Goal: Task Accomplishment & Management: Manage account settings

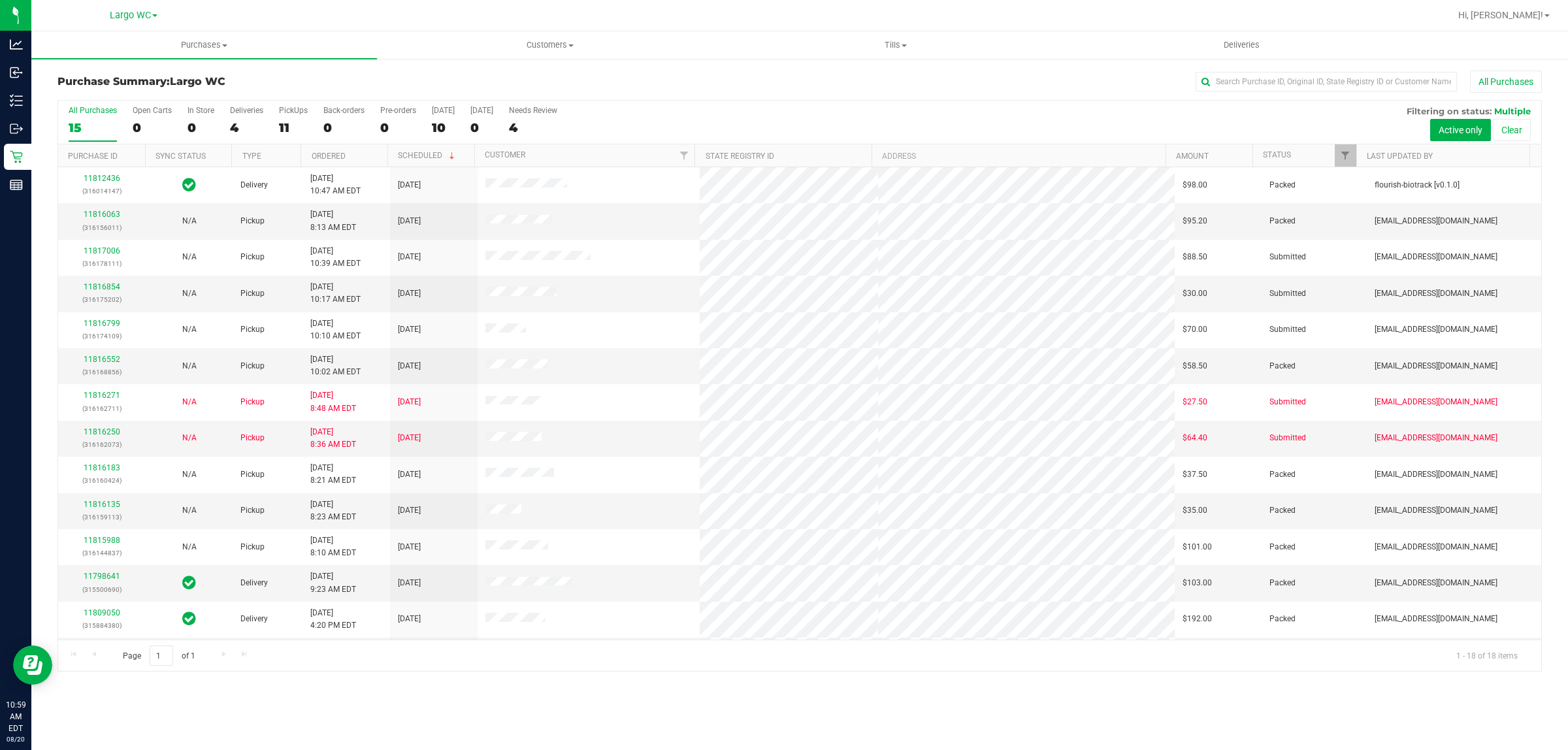
click at [1527, 5] on div "Hi, [PERSON_NAME]!" at bounding box center [1504, 16] width 102 height 23
click at [1525, 13] on span "Hi, [PERSON_NAME]!" at bounding box center [1501, 15] width 85 height 10
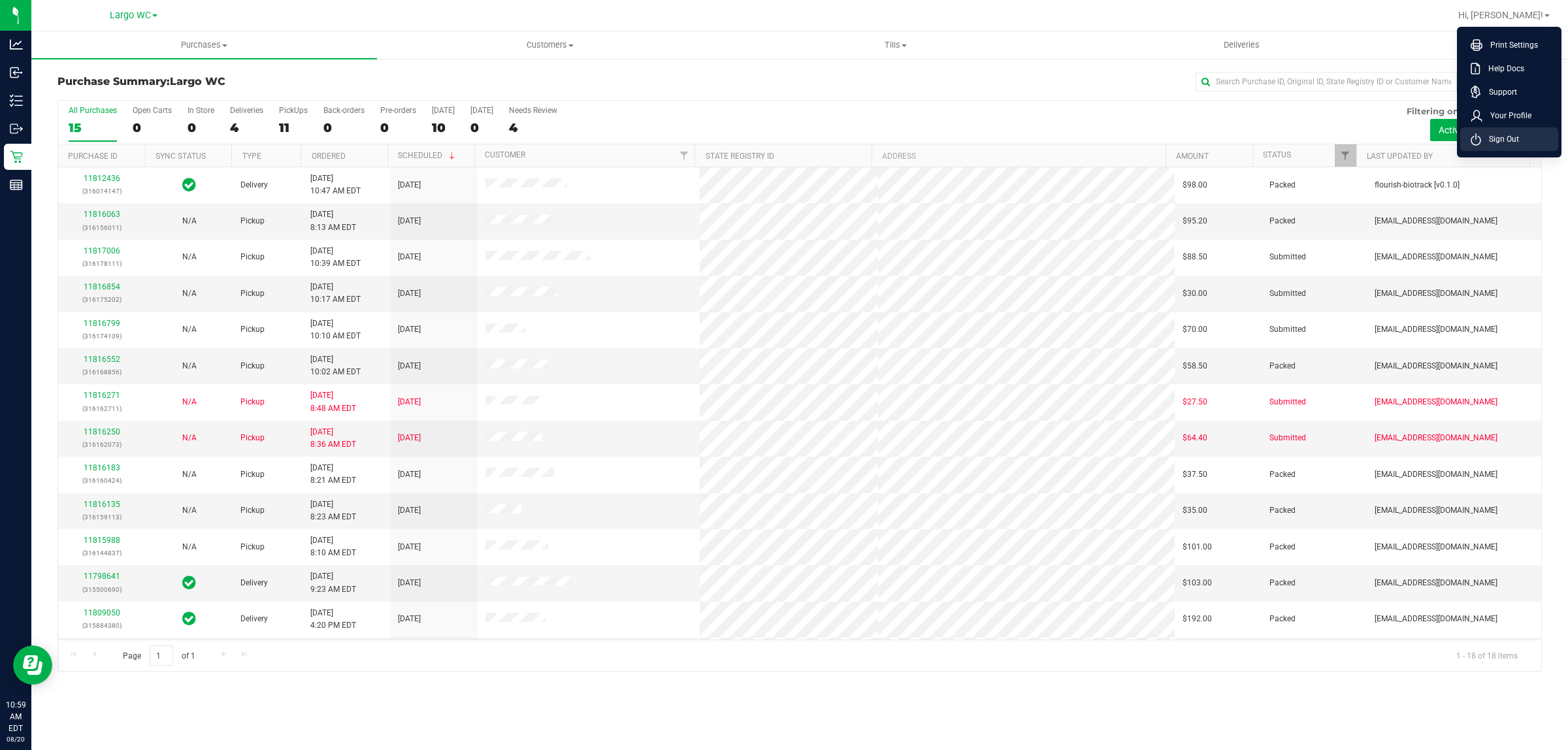
click at [1501, 138] on span "Sign Out" at bounding box center [1500, 139] width 38 height 13
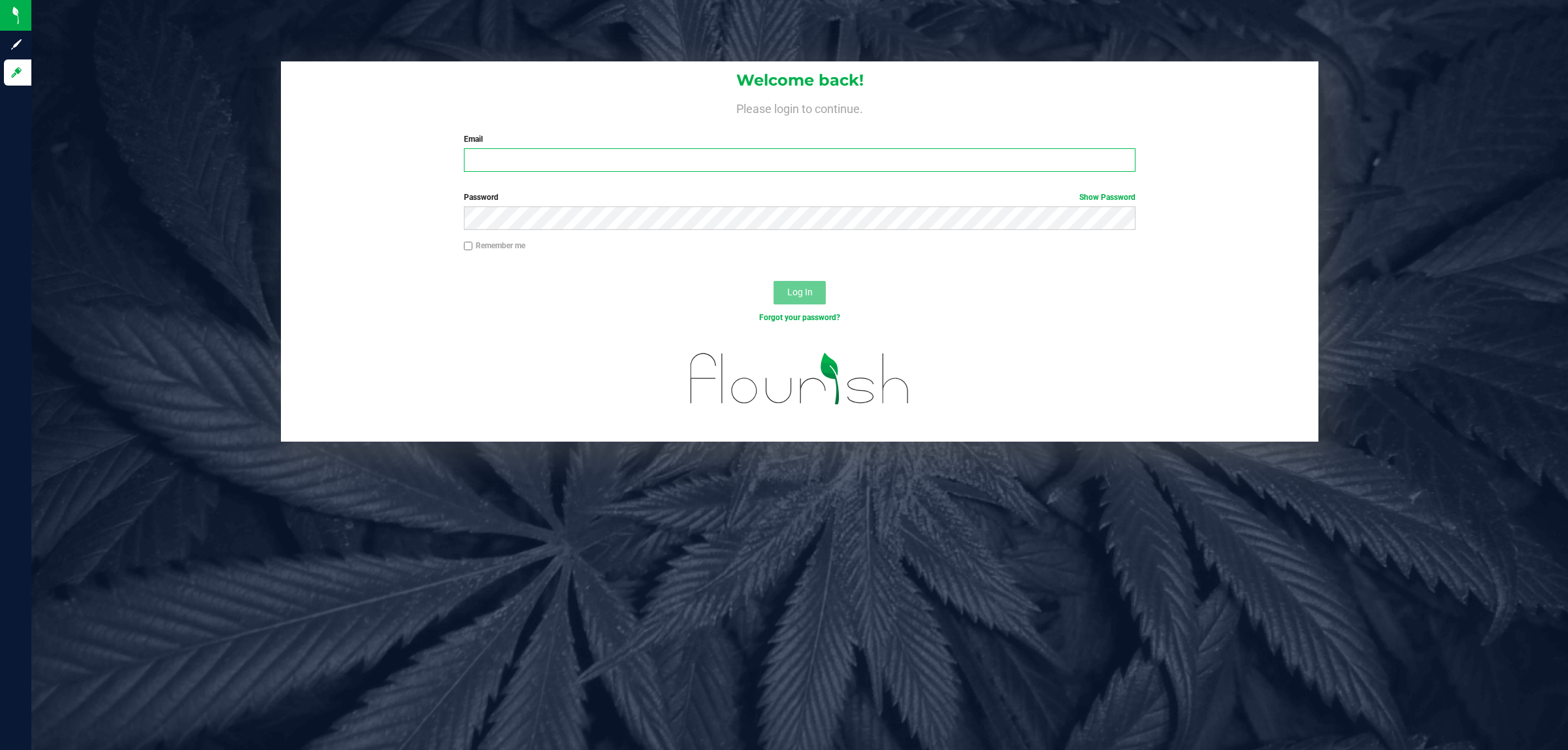
click at [802, 164] on input "Email" at bounding box center [800, 160] width 672 height 24
type input "[EMAIL_ADDRESS][DOMAIN_NAME]"
click at [773, 281] on button "Log In" at bounding box center [799, 292] width 52 height 24
